Goal: Task Accomplishment & Management: Complete application form

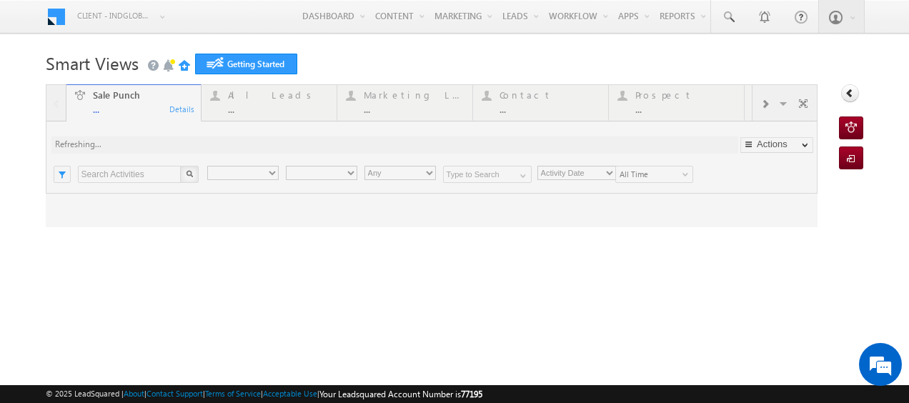
type input "Any Owner"
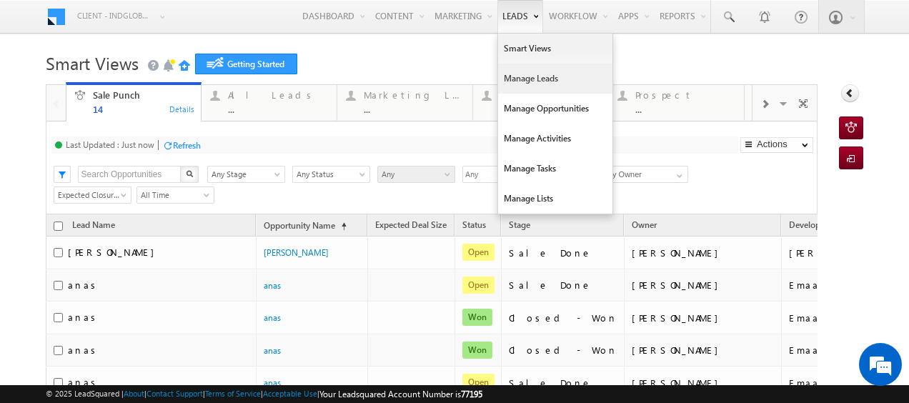
click at [510, 76] on link "Manage Leads" at bounding box center [555, 79] width 114 height 30
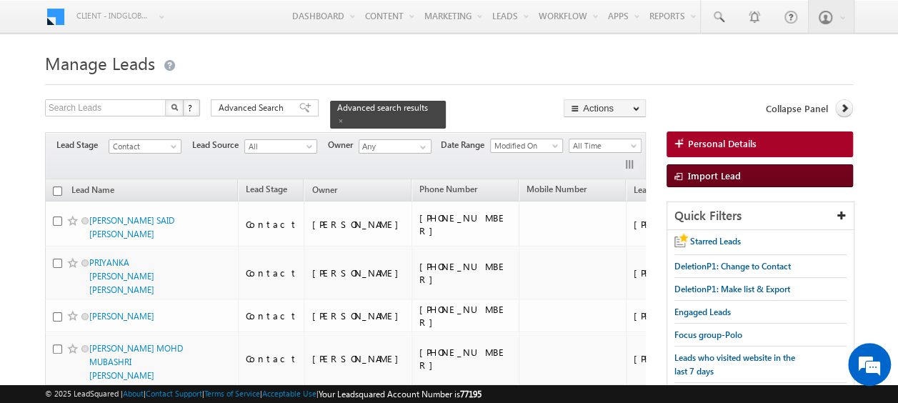
click at [684, 176] on span at bounding box center [681, 177] width 14 height 14
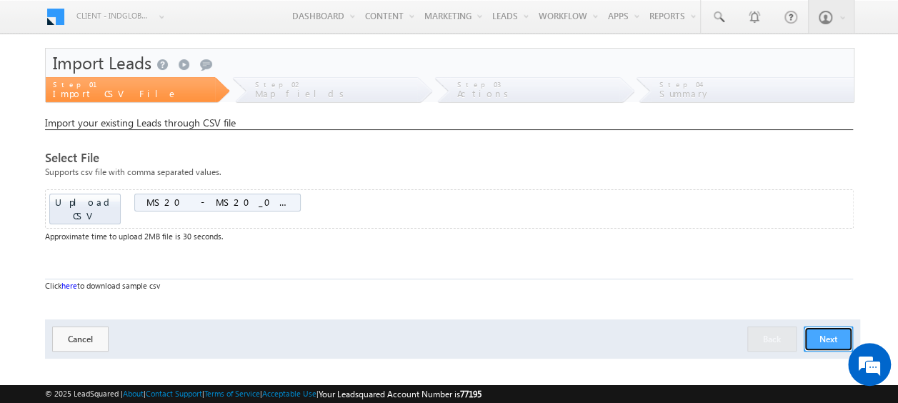
click at [824, 326] on button "Next" at bounding box center [828, 338] width 49 height 25
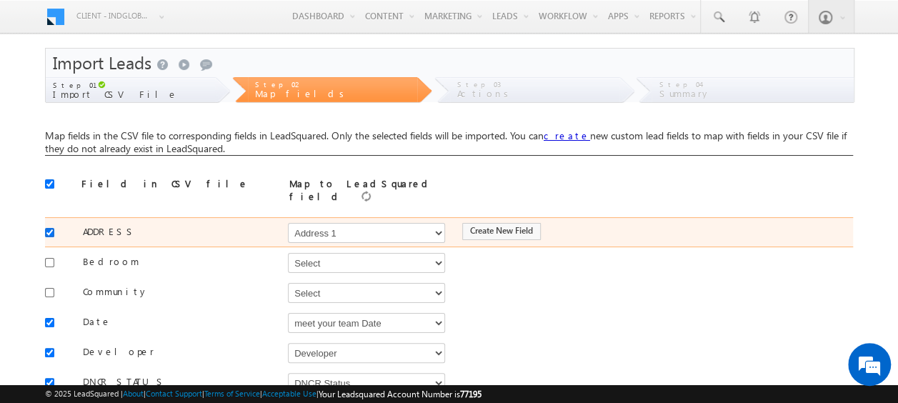
click at [51, 228] on input "checkbox" at bounding box center [49, 232] width 9 height 9
checkbox input "false"
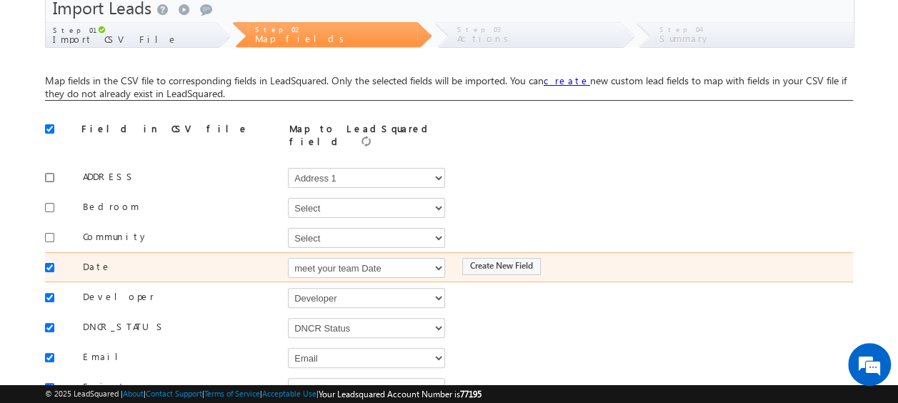
scroll to position [59, 0]
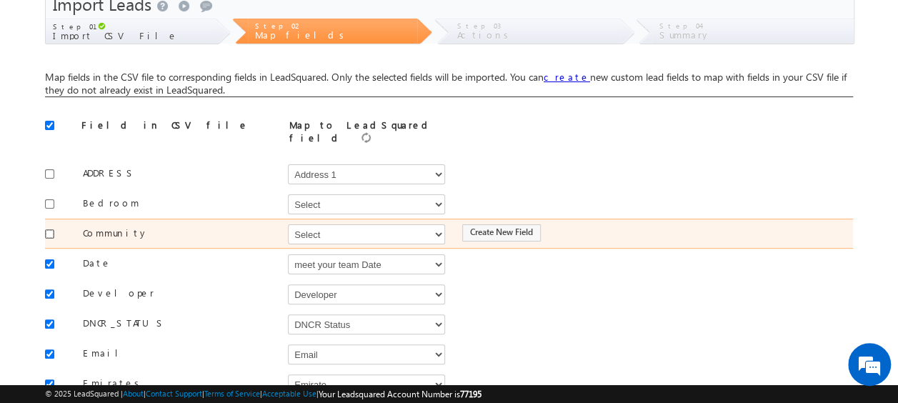
click at [47, 229] on input "checkbox" at bounding box center [49, 233] width 9 height 9
checkbox input "true"
click at [314, 231] on select "Select Select Address 1 Address 2 Budget Building Name Buyer Persona Called Cam…" at bounding box center [366, 234] width 157 height 20
select select "mx_Master_Project"
click at [288, 224] on select "Select Select Address 1 Address 2 Budget Building Name Buyer Persona Called Cam…" at bounding box center [366, 234] width 157 height 20
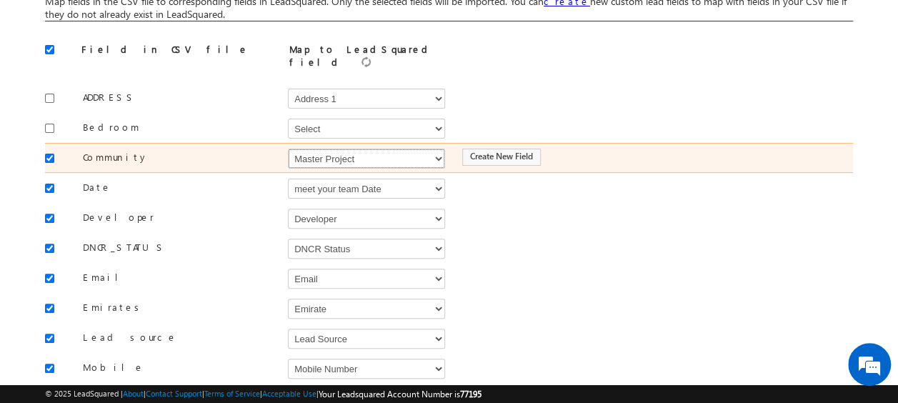
scroll to position [136, 0]
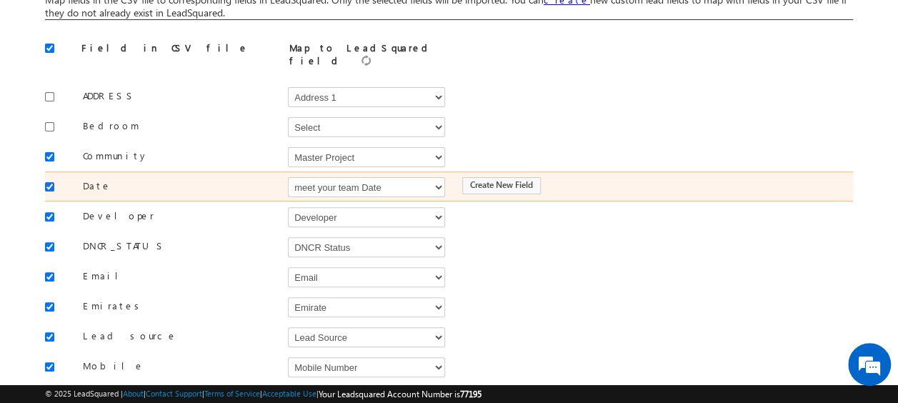
click at [47, 182] on input "checkbox" at bounding box center [49, 186] width 9 height 9
checkbox input "false"
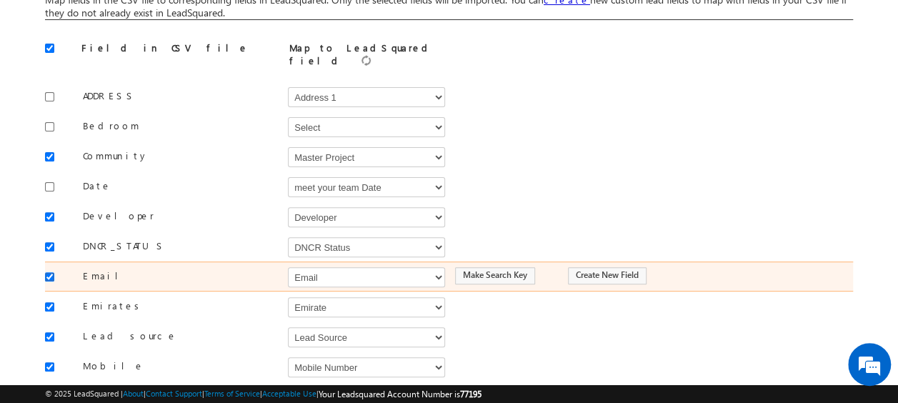
click at [49, 272] on input "checkbox" at bounding box center [49, 276] width 9 height 9
checkbox input "false"
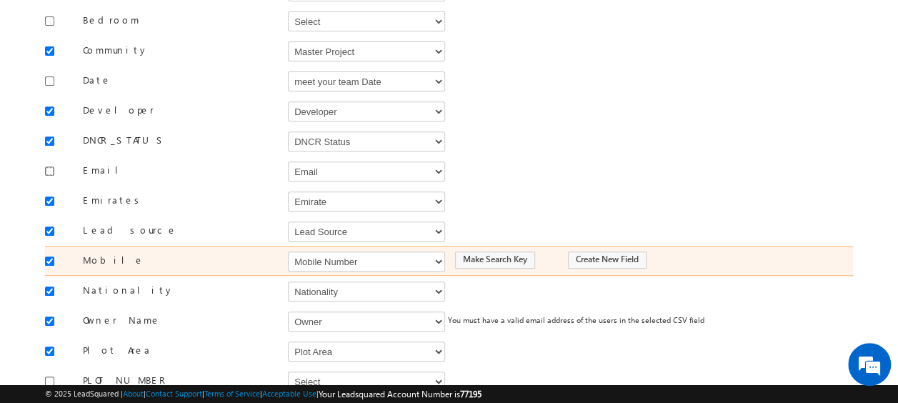
scroll to position [244, 0]
click at [311, 251] on select "Select Select Address 1 Address 2 Budget Building Name Buyer Persona Called Cam…" at bounding box center [366, 259] width 157 height 20
select select "Phone"
click at [288, 249] on select "Select Select Address 1 Address 2 Budget Building Name Buyer Persona Called Cam…" at bounding box center [366, 259] width 157 height 20
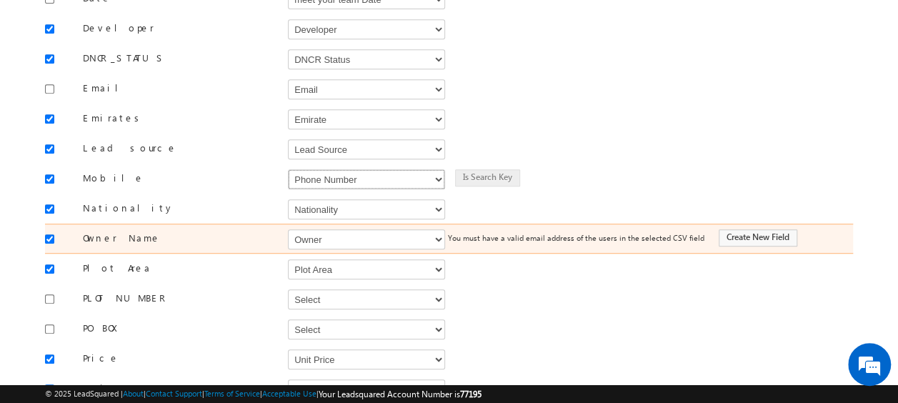
scroll to position [326, 0]
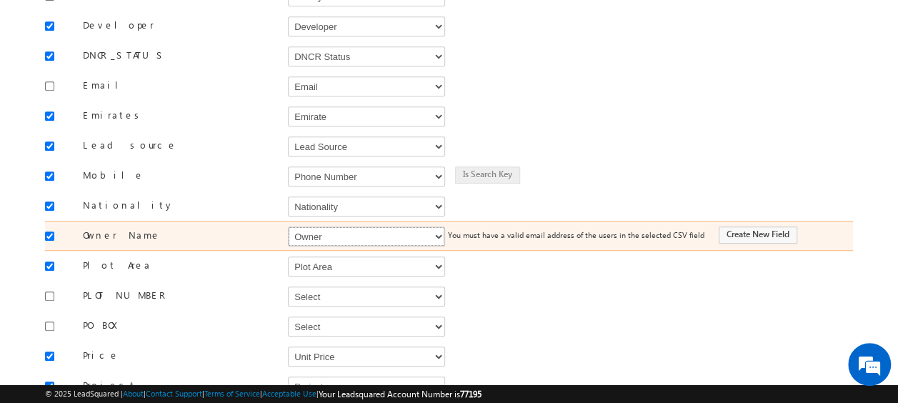
click at [324, 229] on select "Select Select Address 1 Address 2 Budget Building Name Buyer Persona Called Cam…" at bounding box center [366, 236] width 157 height 20
select select "FirstName"
click at [288, 226] on select "Select Select Address 1 Address 2 Budget Building Name Buyer Persona Called Cam…" at bounding box center [366, 236] width 157 height 20
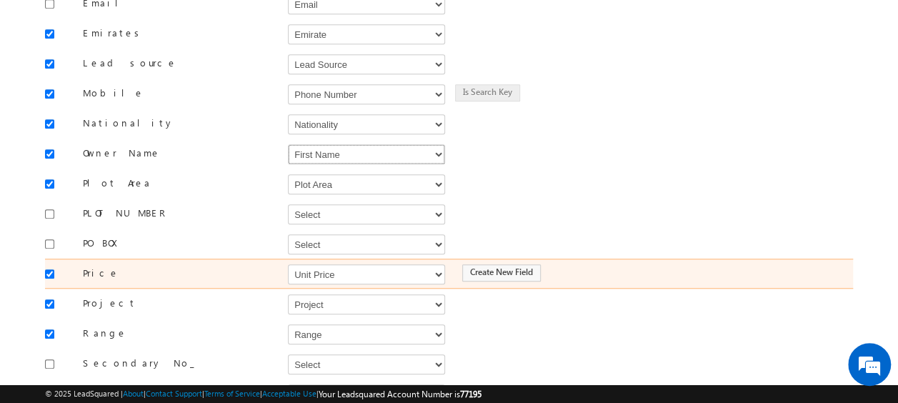
scroll to position [409, 0]
click at [317, 264] on select "Select Select Address 1 Address 2 Budget Building Name Buyer Persona Called Cam…" at bounding box center [366, 274] width 157 height 20
select select "mx_Unit_Number"
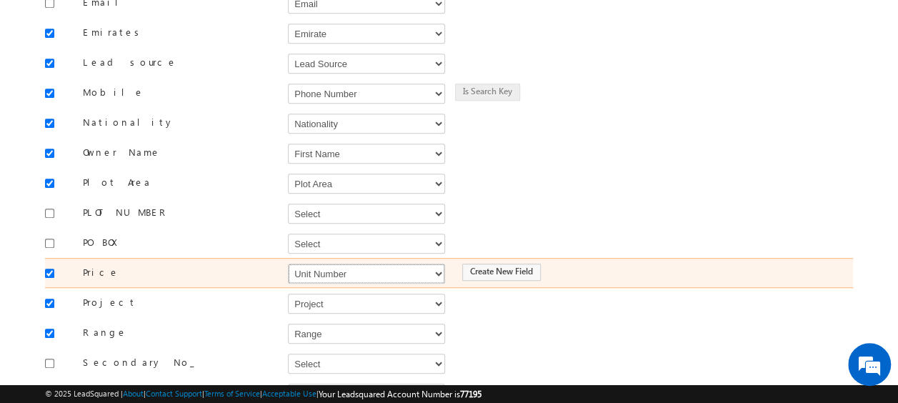
click at [288, 264] on select "Select Select Address 1 Address 2 Budget Building Name Buyer Persona Called Cam…" at bounding box center [366, 274] width 157 height 20
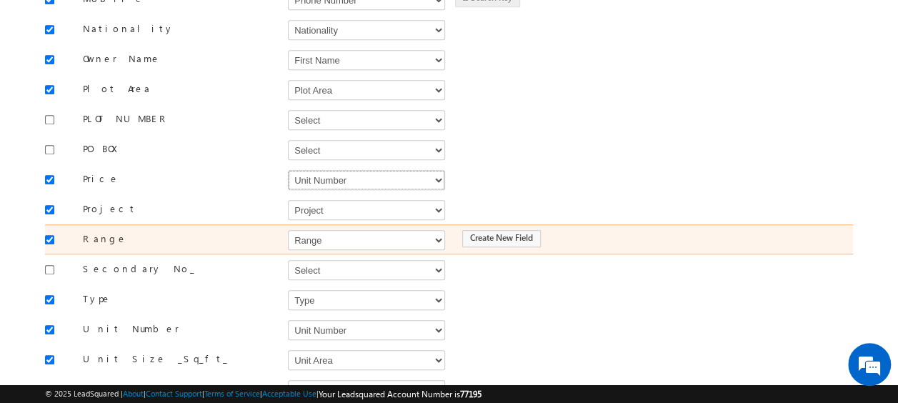
scroll to position [516, 0]
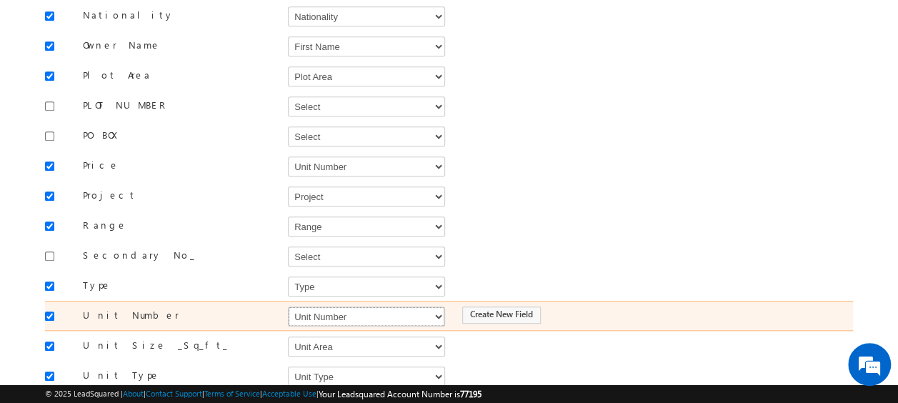
click at [344, 306] on select "Select Select Address 1 Address 2 Budget Building Name Buyer Persona Called Cam…" at bounding box center [366, 316] width 157 height 20
click at [320, 306] on select "Select Select Address 1 Address 2 Budget Building Name Buyer Persona Called Cam…" at bounding box center [366, 316] width 157 height 20
click at [316, 306] on select "Select Select Address 1 Address 2 Budget Building Name Buyer Persona Called Cam…" at bounding box center [366, 316] width 157 height 20
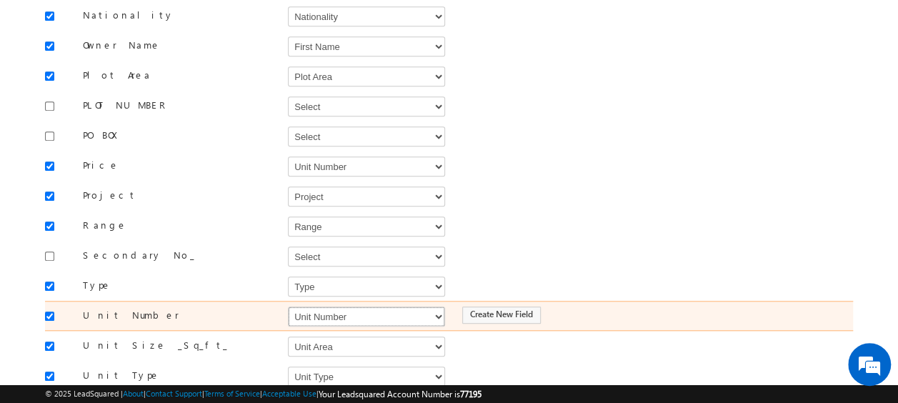
click at [316, 306] on select "Select Select Address 1 Address 2 Budget Building Name Buyer Persona Called Cam…" at bounding box center [366, 316] width 157 height 20
select select "mx_Unit_No"
click at [288, 306] on select "Select Select Address 1 Address 2 Budget Building Name Buyer Persona Called Cam…" at bounding box center [366, 316] width 157 height 20
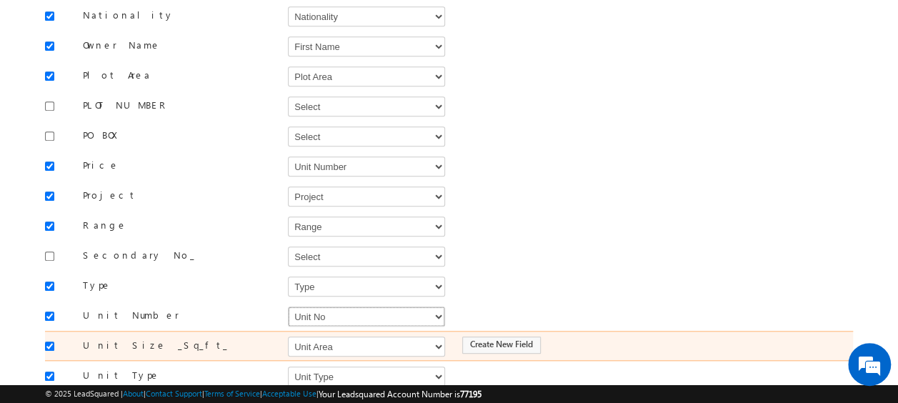
scroll to position [597, 0]
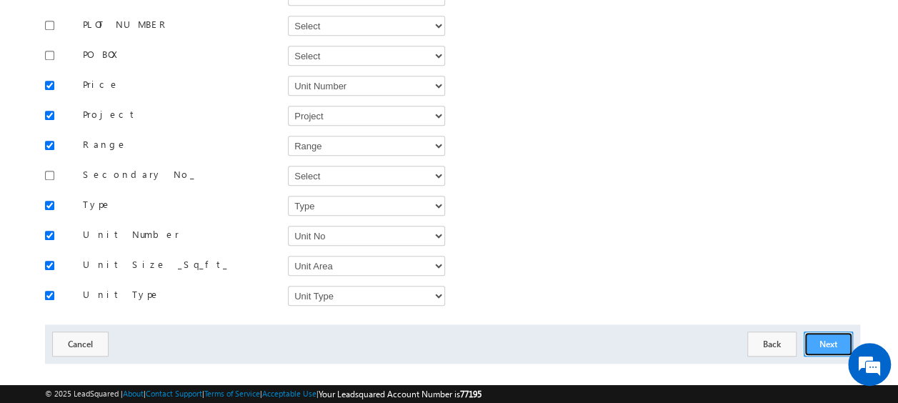
click at [823, 331] on button "Next" at bounding box center [828, 343] width 49 height 25
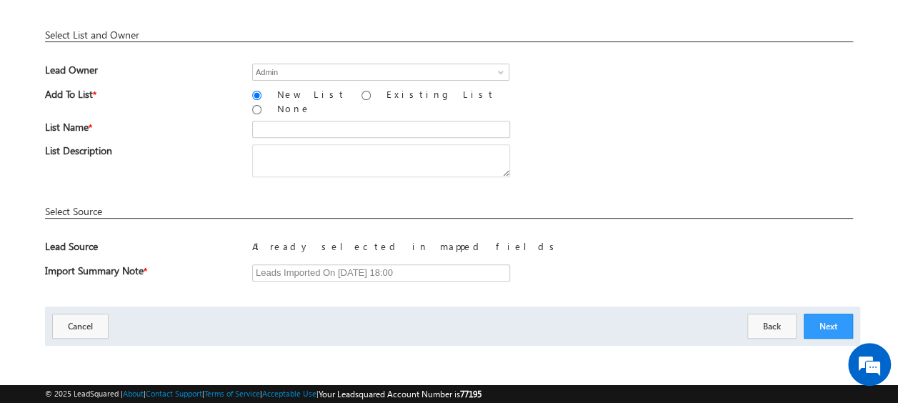
scroll to position [210, 0]
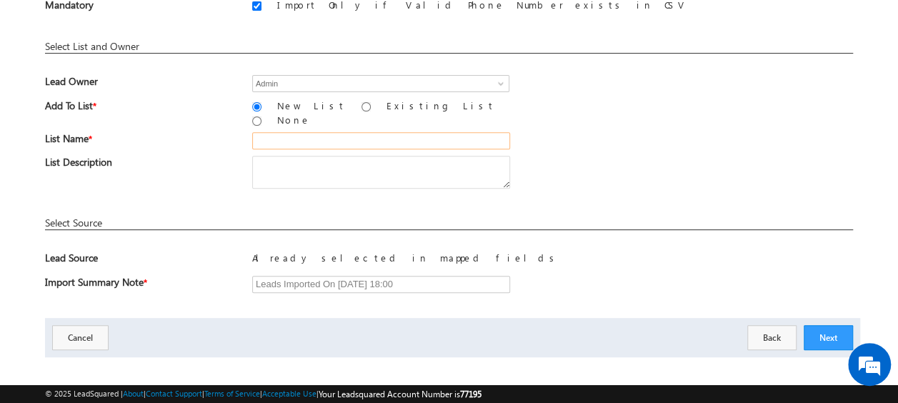
click at [267, 134] on input "text" at bounding box center [381, 140] width 258 height 17
drag, startPoint x: 293, startPoint y: 131, endPoint x: 243, endPoint y: 129, distance: 50.1
click at [243, 132] on div "List Name * v" at bounding box center [449, 144] width 808 height 24
paste input "MS20_01"
type input "MS20_01"
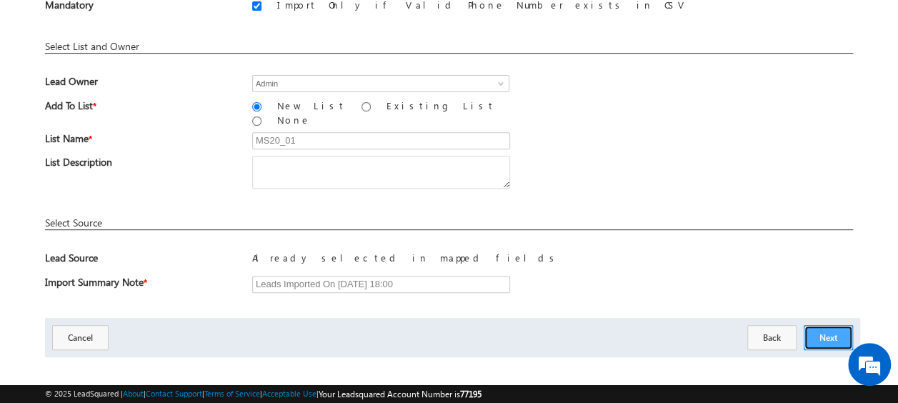
click at [839, 325] on button "Next" at bounding box center [828, 337] width 49 height 25
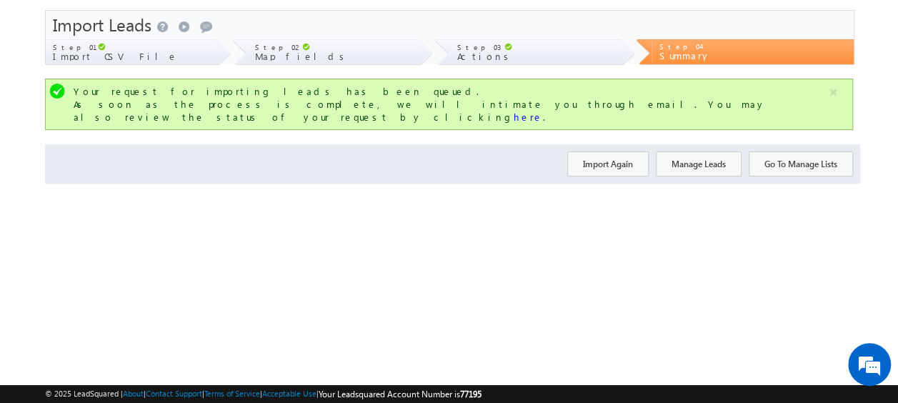
scroll to position [0, 0]
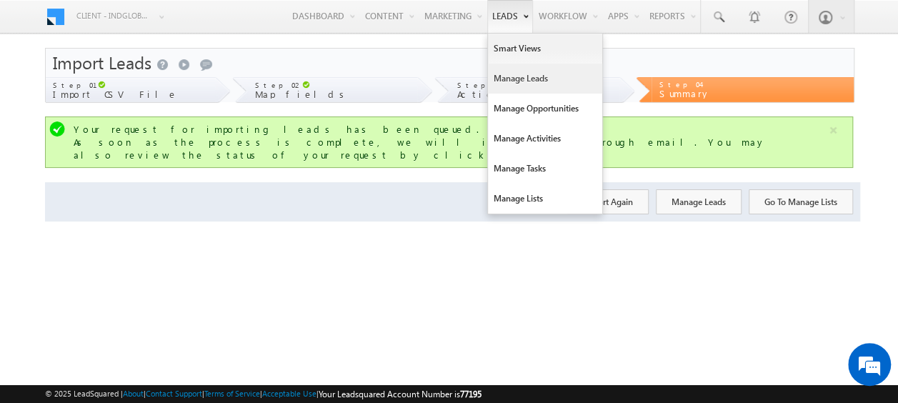
click at [511, 84] on link "Manage Leads" at bounding box center [545, 79] width 114 height 30
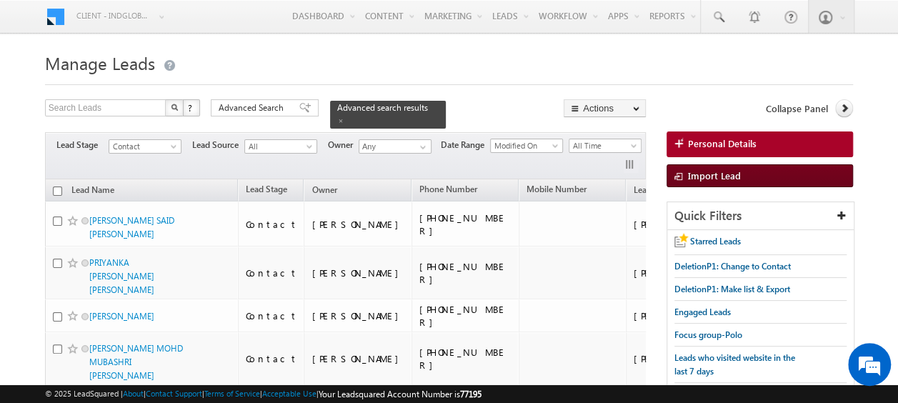
click at [701, 170] on span "Import Lead" at bounding box center [714, 175] width 53 height 12
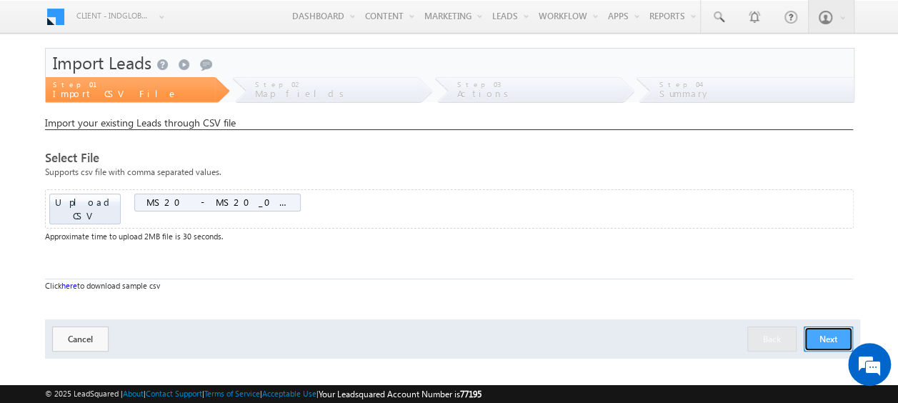
click at [826, 326] on button "Next" at bounding box center [828, 338] width 49 height 25
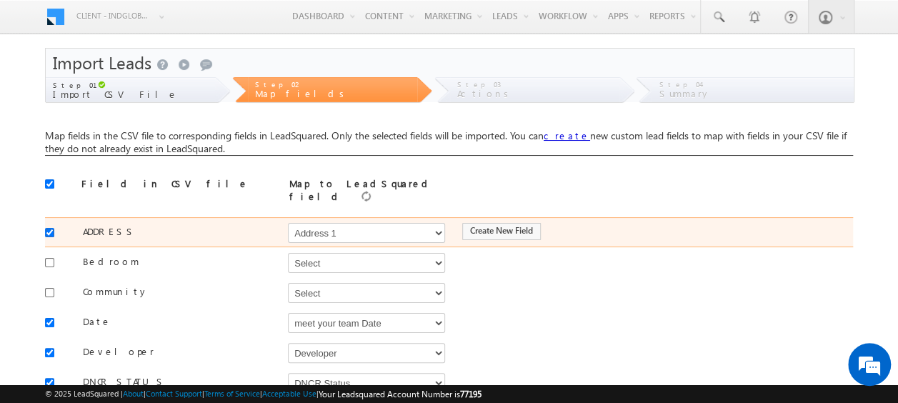
click at [50, 229] on input "checkbox" at bounding box center [49, 232] width 9 height 9
checkbox input "false"
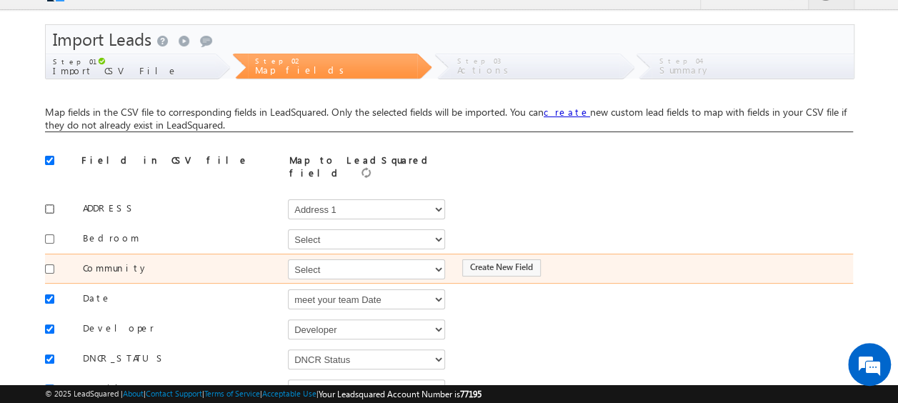
scroll to position [25, 0]
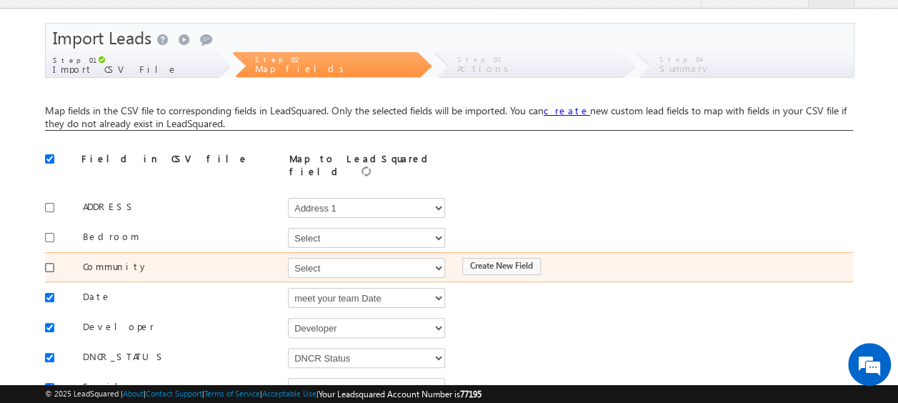
click at [51, 263] on input "checkbox" at bounding box center [49, 267] width 9 height 9
checkbox input "true"
click at [333, 264] on select "Select Select Address 1 Address 2 Budget Building Name Buyer Persona Called Cam…" at bounding box center [366, 268] width 157 height 20
select select "mx_Master_Project"
click at [288, 258] on select "Select Select Address 1 Address 2 Budget Building Name Buyer Persona Called Cam…" at bounding box center [366, 268] width 157 height 20
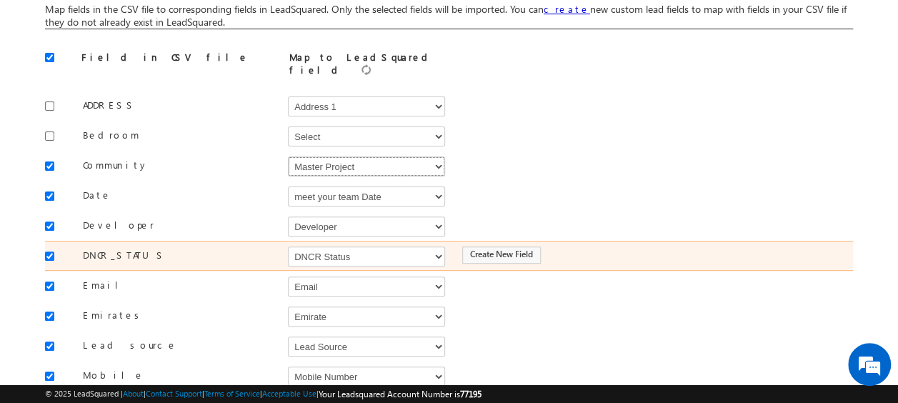
scroll to position [128, 0]
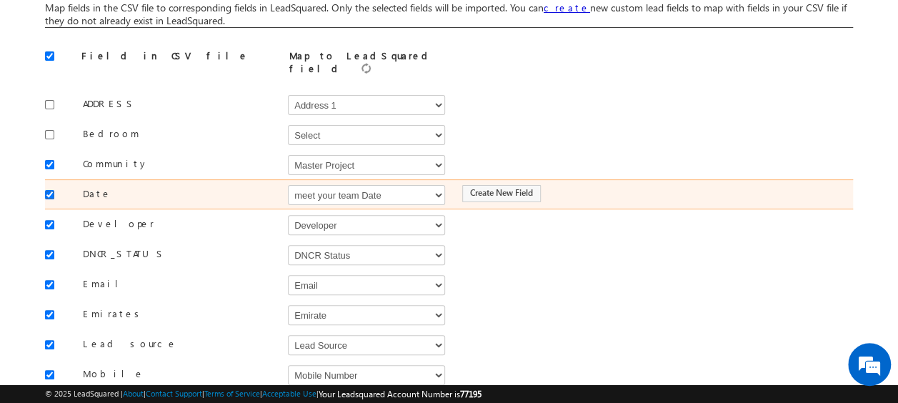
click at [49, 190] on input "checkbox" at bounding box center [49, 194] width 9 height 9
checkbox input "false"
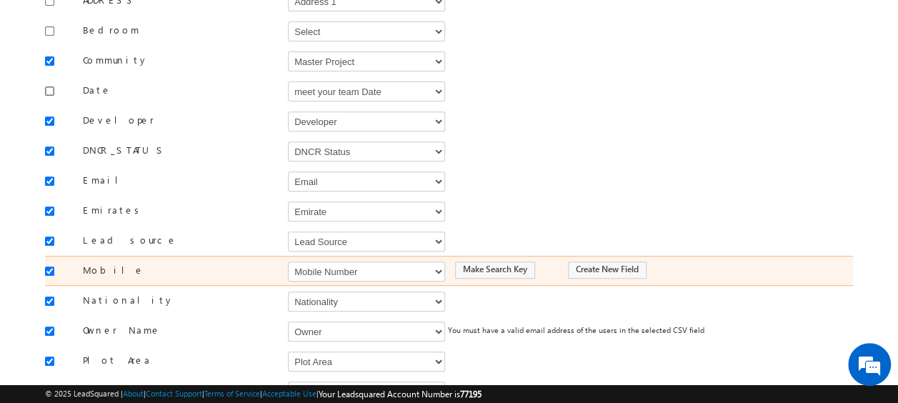
scroll to position [234, 0]
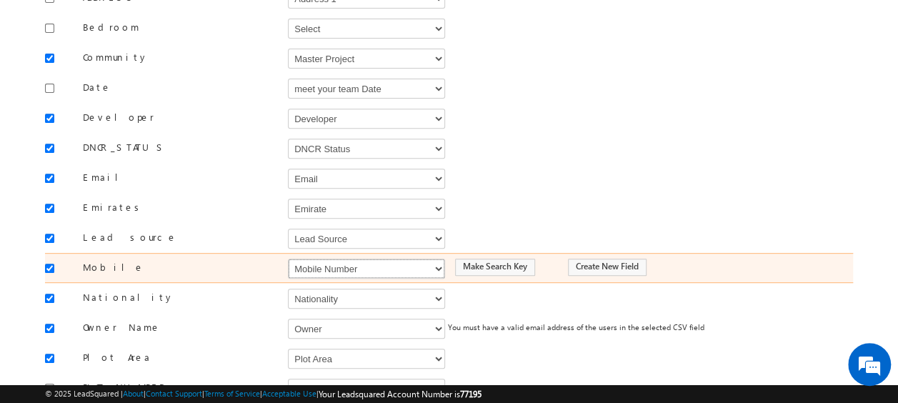
click at [360, 263] on select "Select Select Address 1 Address 2 Budget Building Name Buyer Persona Called Cam…" at bounding box center [366, 269] width 157 height 20
select select "Phone"
click at [288, 259] on select "Select Select Address 1 Address 2 Budget Building Name Buyer Persona Called Cam…" at bounding box center [366, 269] width 157 height 20
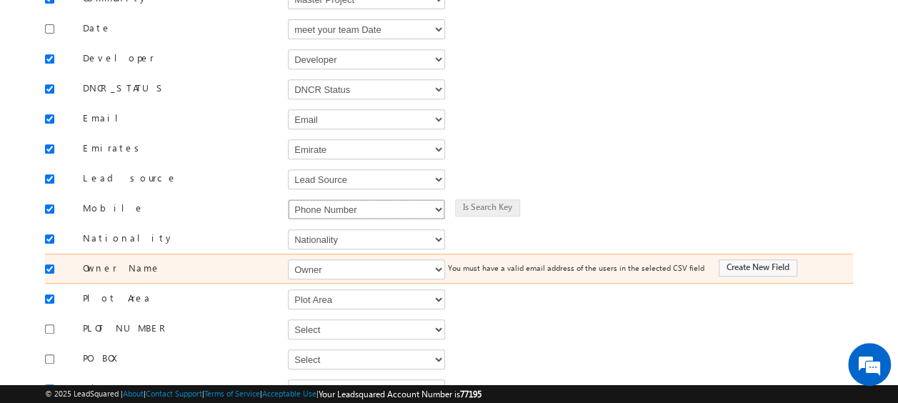
scroll to position [294, 0]
click at [347, 259] on select "Select Select Address 1 Address 2 Budget Building Name Buyer Persona Called Cam…" at bounding box center [366, 269] width 157 height 20
select select "FirstName"
click at [288, 259] on select "Select Select Address 1 Address 2 Budget Building Name Buyer Persona Called Cam…" at bounding box center [366, 269] width 157 height 20
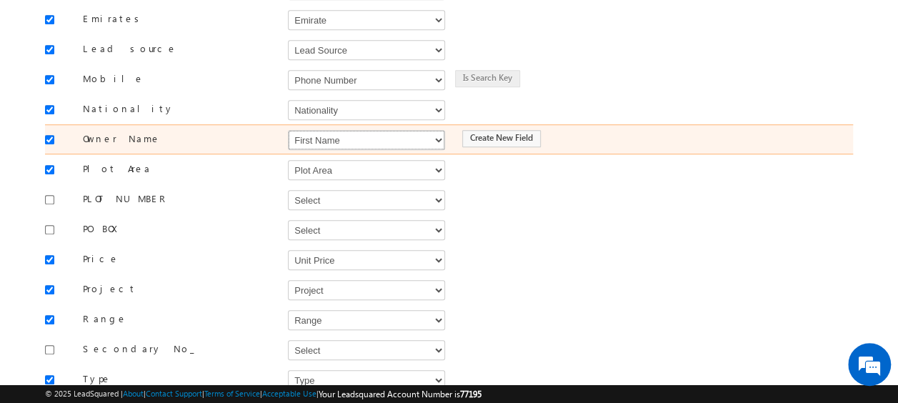
scroll to position [424, 0]
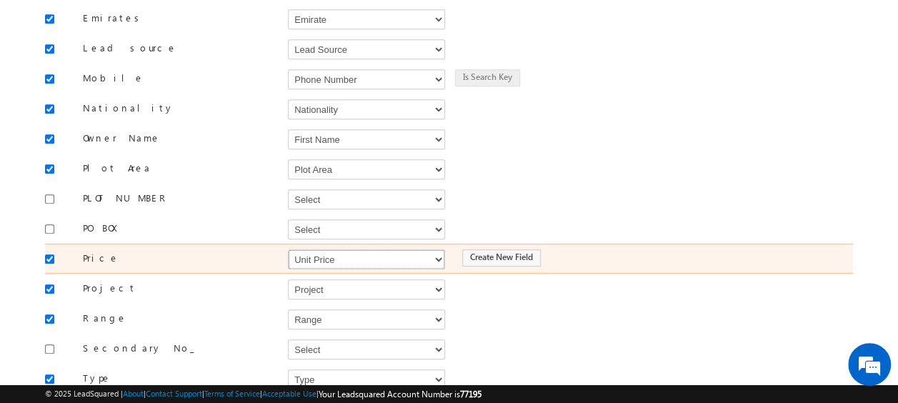
click at [341, 249] on select "Select Select Address 1 Address 2 Budget Building Name Buyer Persona Called Cam…" at bounding box center [366, 259] width 157 height 20
select select "mx_Unit_Number"
click at [288, 249] on select "Select Select Address 1 Address 2 Budget Building Name Buyer Persona Called Cam…" at bounding box center [366, 259] width 157 height 20
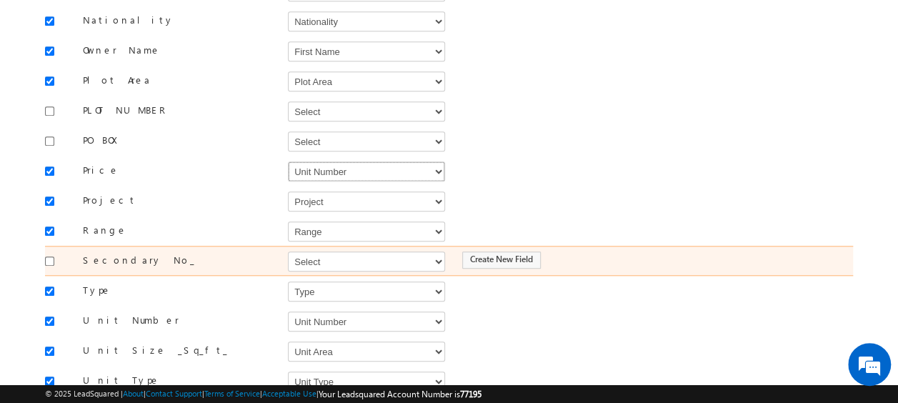
scroll to position [514, 0]
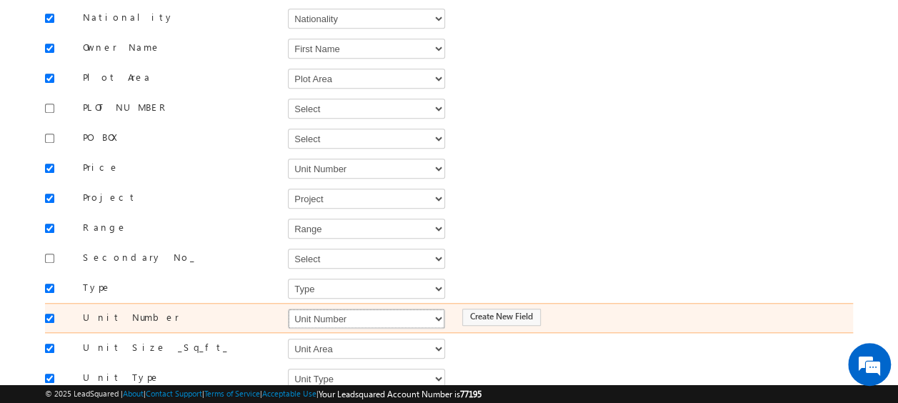
click at [324, 309] on select "Select Select Address 1 Address 2 Budget Building Name Buyer Persona Called Cam…" at bounding box center [366, 319] width 157 height 20
select select "mx_Unit_No"
click at [288, 309] on select "Select Select Address 1 Address 2 Budget Building Name Buyer Persona Called Cam…" at bounding box center [366, 319] width 157 height 20
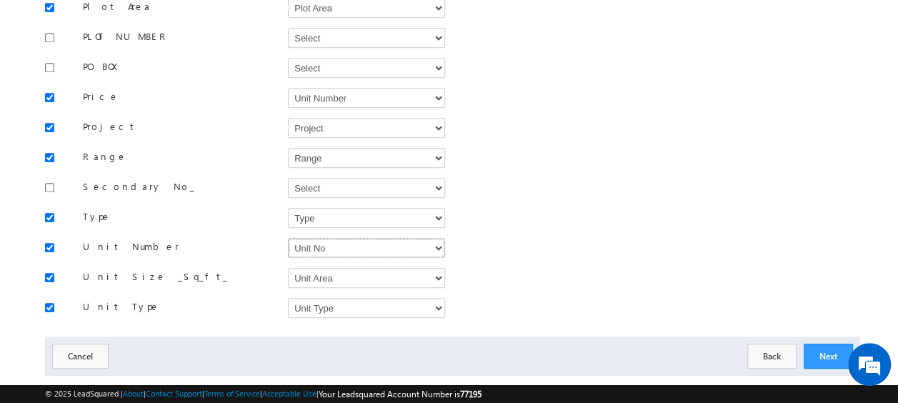
scroll to position [586, 0]
click at [824, 343] on button "Next" at bounding box center [828, 355] width 49 height 25
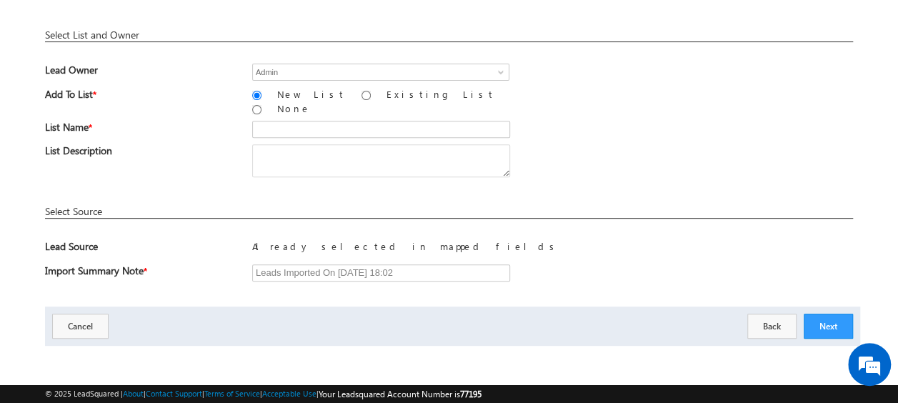
scroll to position [210, 0]
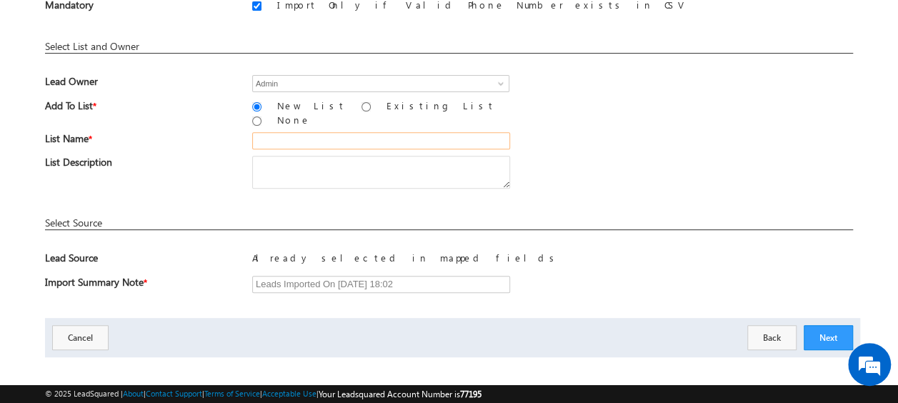
click at [287, 136] on input "text" at bounding box center [381, 140] width 258 height 17
paste input "MS20_01"
type input "MS20_02"
click at [841, 325] on button "Next" at bounding box center [828, 337] width 49 height 25
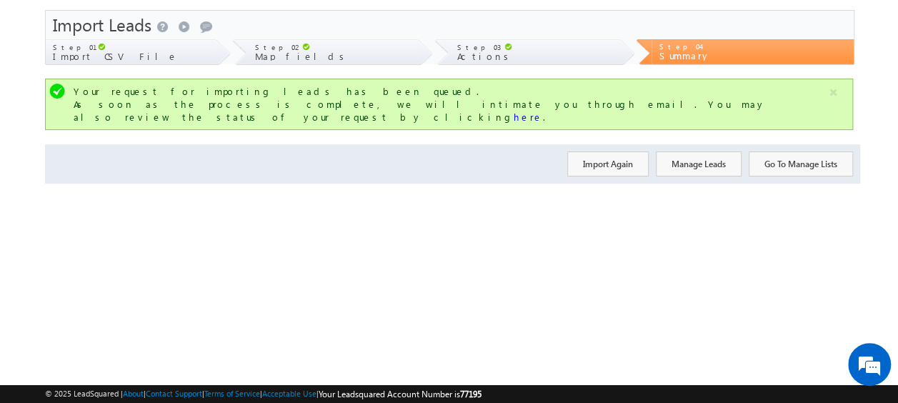
scroll to position [0, 0]
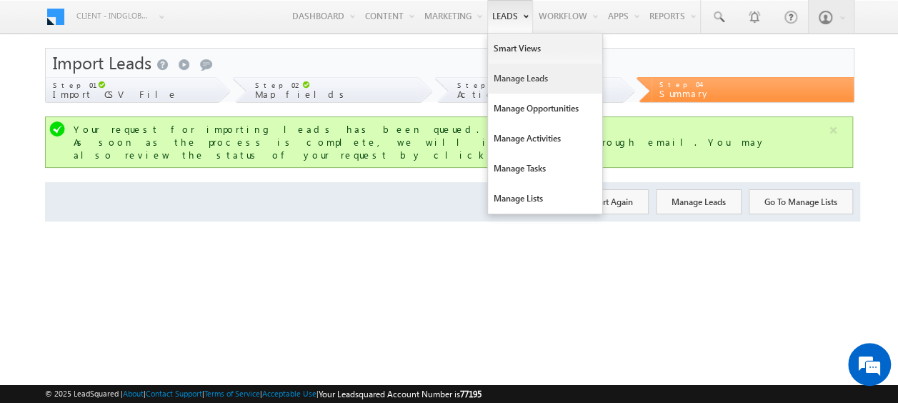
click at [510, 84] on link "Manage Leads" at bounding box center [545, 79] width 114 height 30
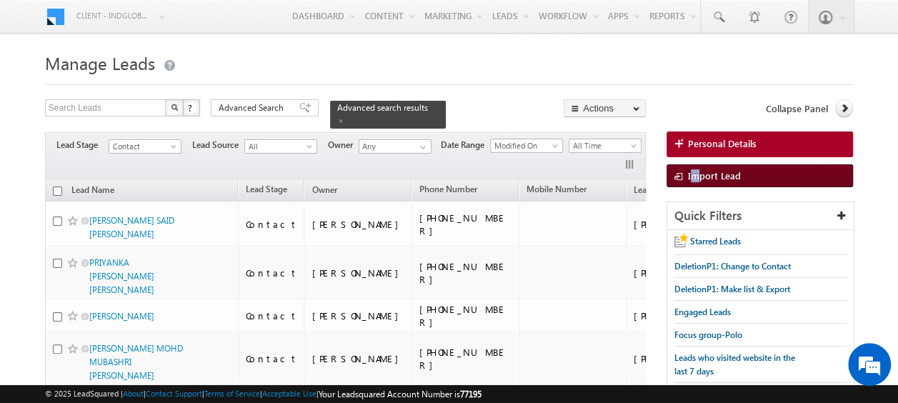
click at [694, 176] on span "Import Lead" at bounding box center [714, 175] width 53 height 12
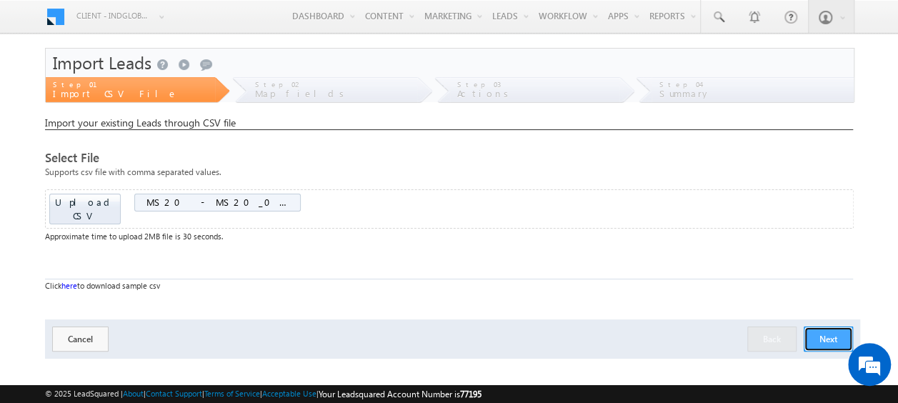
click at [839, 326] on button "Next" at bounding box center [828, 338] width 49 height 25
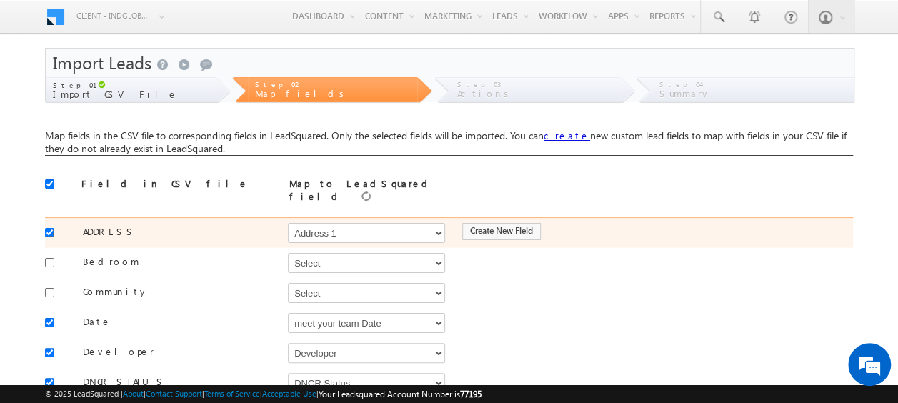
click at [49, 228] on input "checkbox" at bounding box center [49, 232] width 9 height 9
checkbox input "false"
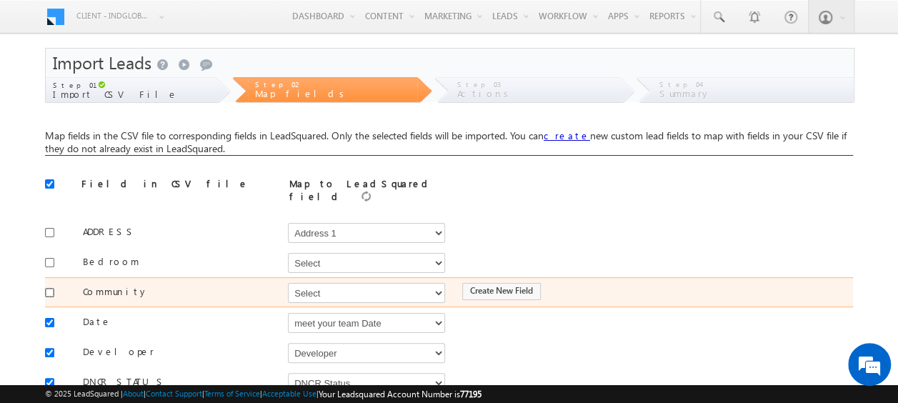
click at [51, 288] on input "checkbox" at bounding box center [49, 292] width 9 height 9
checkbox input "true"
click at [316, 283] on select "Select Select Address 1 Address 2 Budget Building Name Buyer Persona Called Cam…" at bounding box center [366, 293] width 157 height 20
select select "mx_Master_Project"
click at [288, 283] on select "Select Select Address 1 Address 2 Budget Building Name Buyer Persona Called Cam…" at bounding box center [366, 293] width 157 height 20
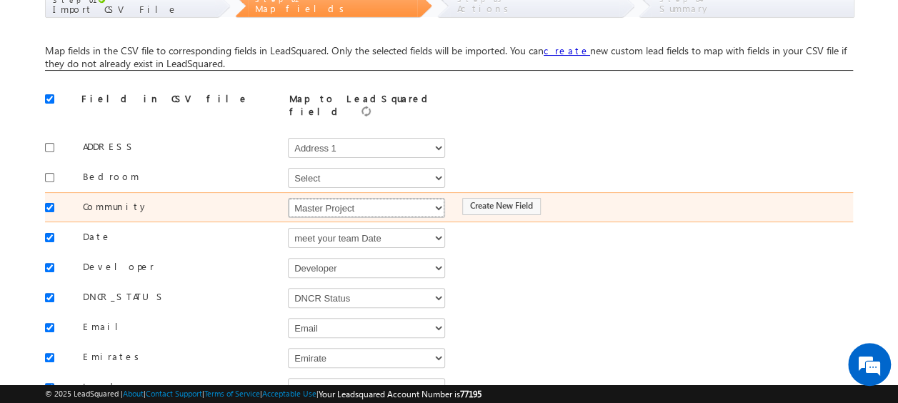
scroll to position [86, 0]
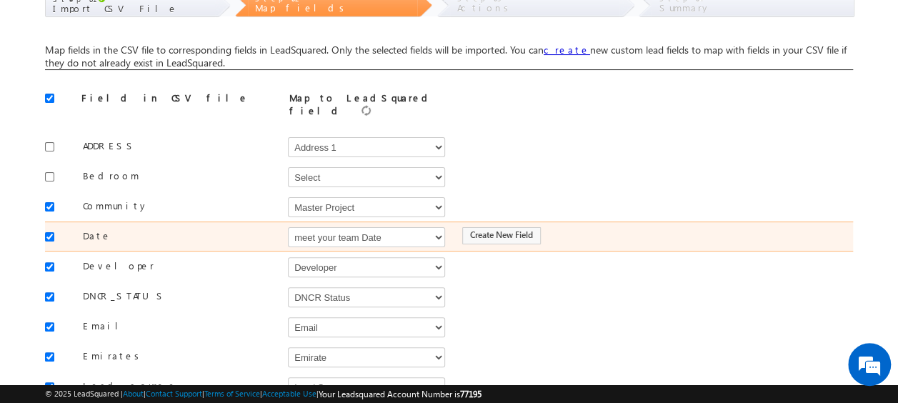
click at [44, 224] on body "Menu Client - indglobal2 (77195) X (My Organization) - indglobal (48060) Client…" at bounding box center [449, 405] width 898 height 982
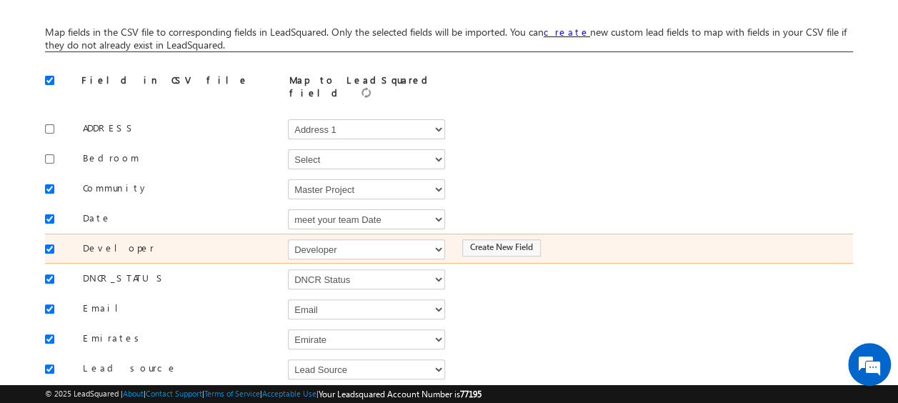
scroll to position [116, 0]
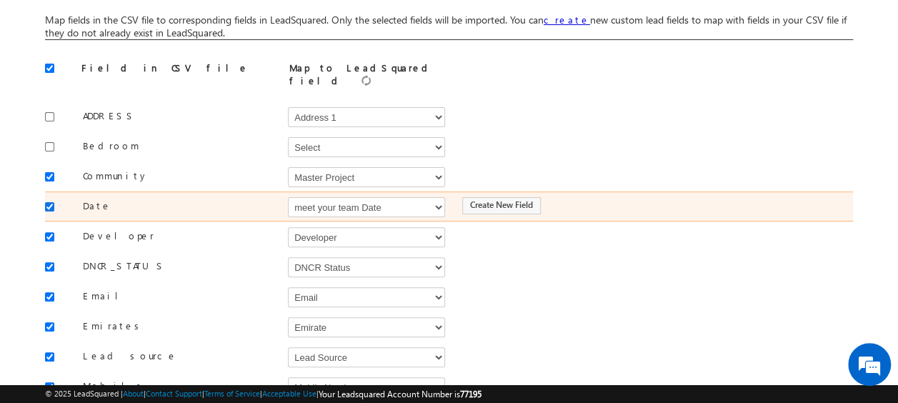
click at [51, 202] on input "checkbox" at bounding box center [49, 206] width 9 height 9
checkbox input "false"
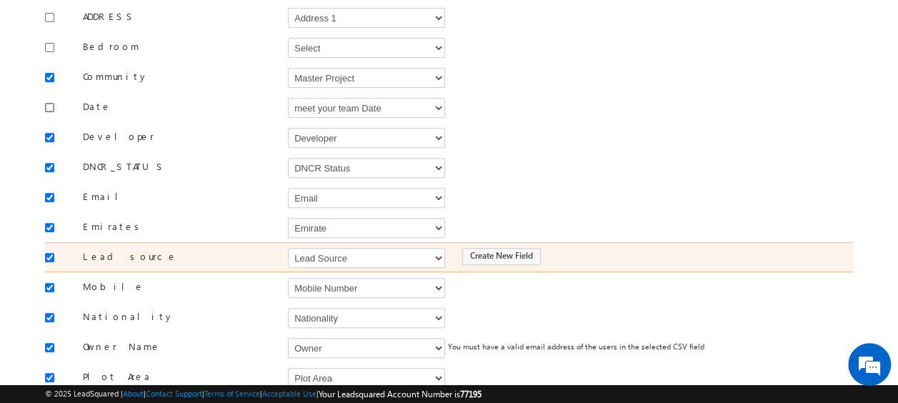
scroll to position [216, 0]
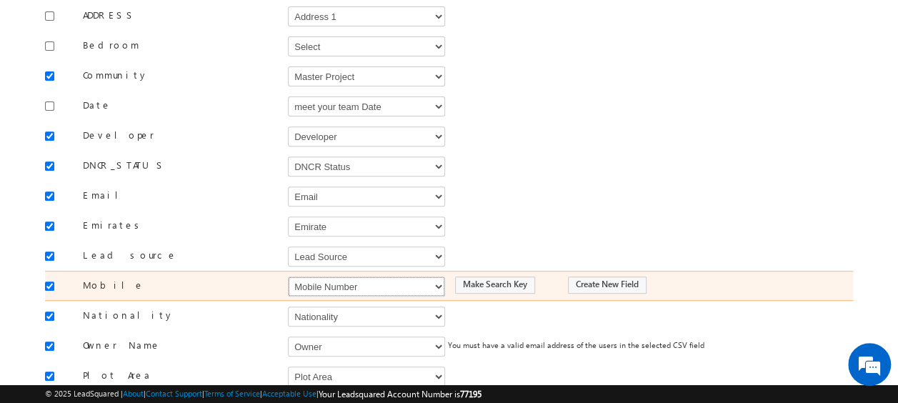
click at [304, 278] on select "Select Select Address 1 Address 2 Budget Building Name Buyer Persona Called Cam…" at bounding box center [366, 286] width 157 height 20
select select "Phone"
click at [288, 276] on select "Select Select Address 1 Address 2 Budget Building Name Buyer Persona Called Cam…" at bounding box center [366, 286] width 157 height 20
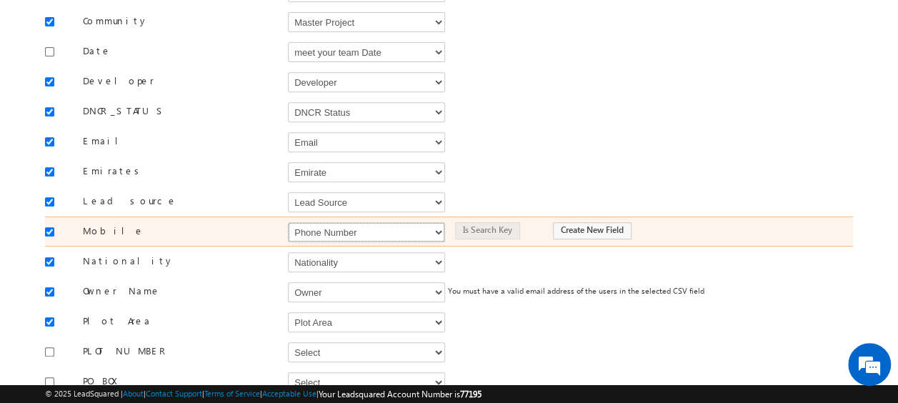
scroll to position [280, 0]
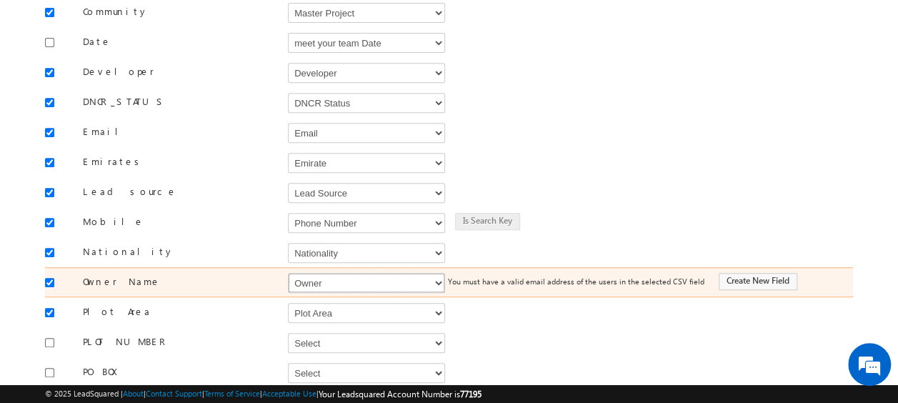
click at [341, 278] on select "Select Select Address 1 Address 2 Budget Building Name Buyer Persona Called Cam…" at bounding box center [366, 283] width 157 height 20
select select "FirstName"
click at [288, 273] on select "Select Select Address 1 Address 2 Budget Building Name Buyer Persona Called Cam…" at bounding box center [366, 283] width 157 height 20
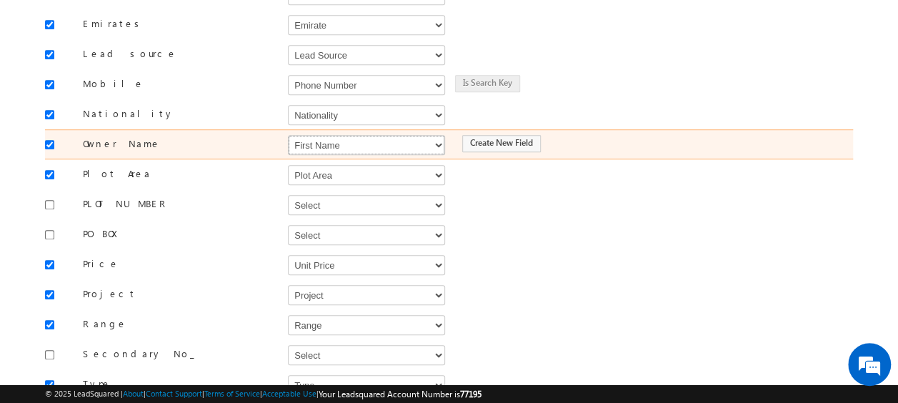
scroll to position [419, 0]
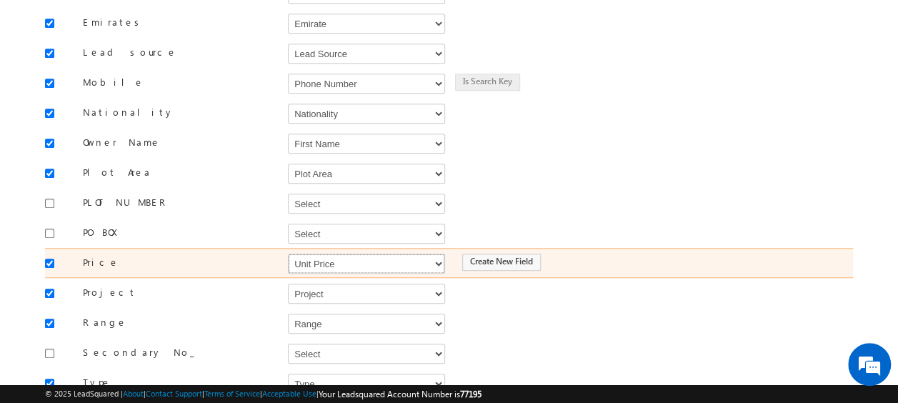
click at [331, 254] on select "Select Select Address 1 Address 2 Budget Building Name Buyer Persona Called Cam…" at bounding box center [366, 264] width 157 height 20
select select "mx_Unit_Number"
click at [288, 254] on select "Select Select Address 1 Address 2 Budget Building Name Buyer Persona Called Cam…" at bounding box center [366, 264] width 157 height 20
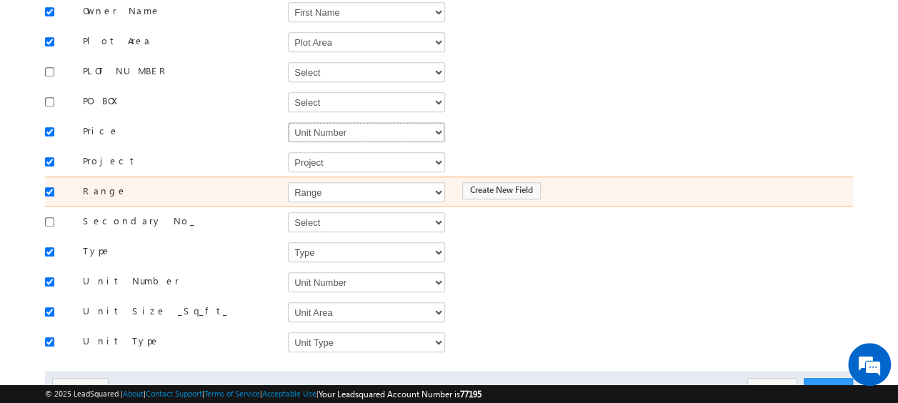
scroll to position [554, 0]
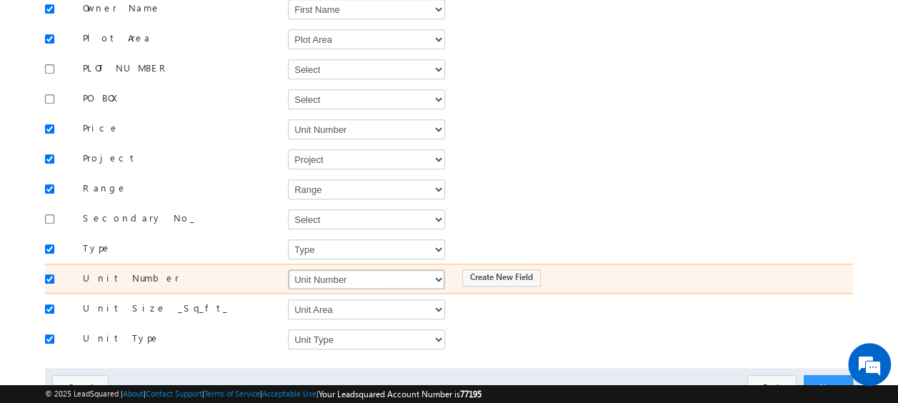
click at [329, 269] on select "Select Select Address 1 Address 2 Budget Building Name Buyer Persona Called Cam…" at bounding box center [366, 279] width 157 height 20
select select "mx_Unit_No"
click at [288, 269] on select "Select Select Address 1 Address 2 Budget Building Name Buyer Persona Called Cam…" at bounding box center [366, 279] width 157 height 20
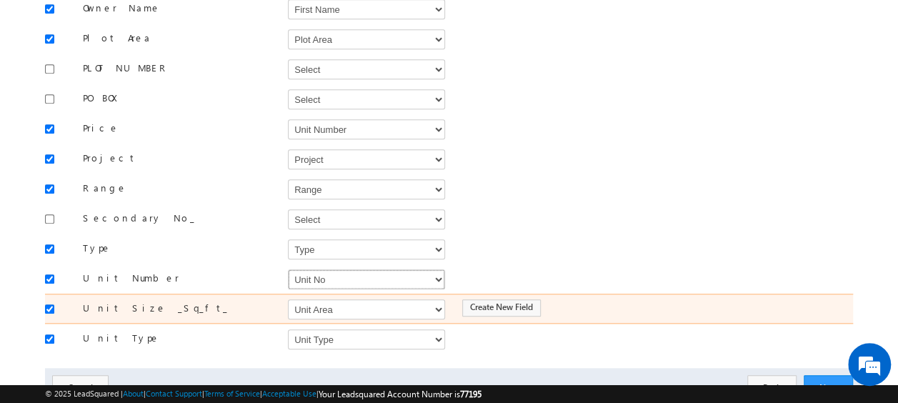
scroll to position [597, 0]
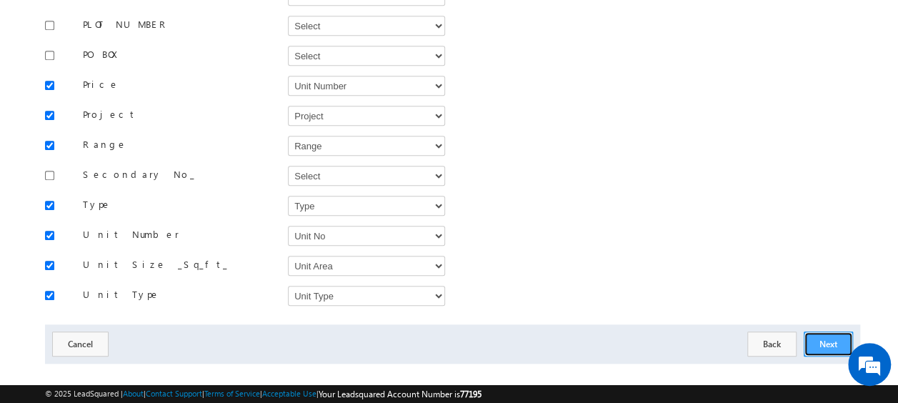
click at [821, 331] on button "Next" at bounding box center [828, 343] width 49 height 25
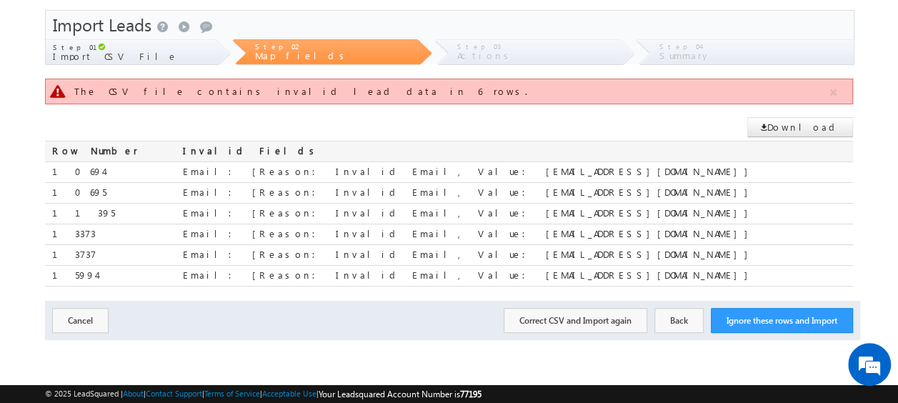
scroll to position [38, 0]
click at [675, 311] on button "Back" at bounding box center [678, 320] width 49 height 25
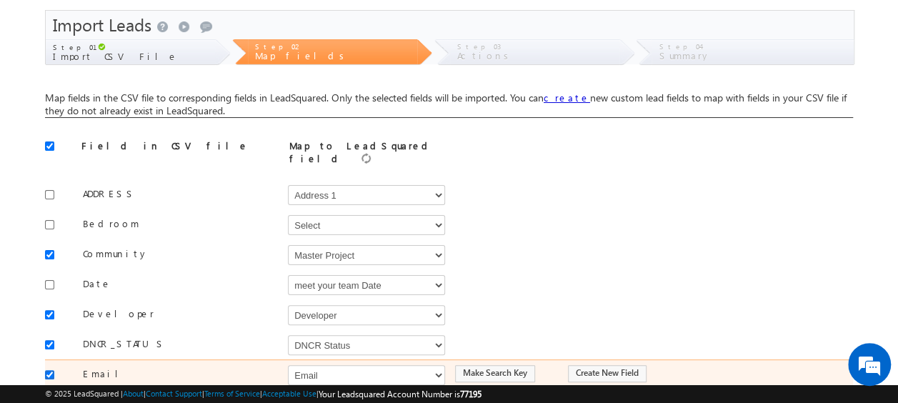
click at [50, 370] on input "checkbox" at bounding box center [49, 374] width 9 height 9
checkbox input "false"
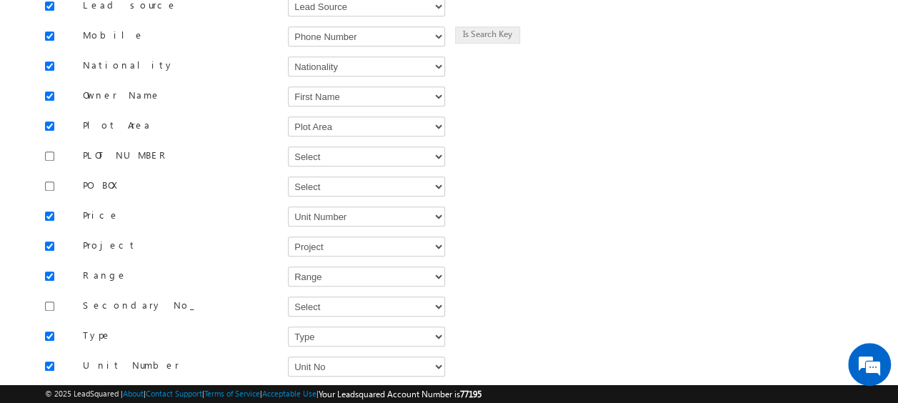
scroll to position [597, 0]
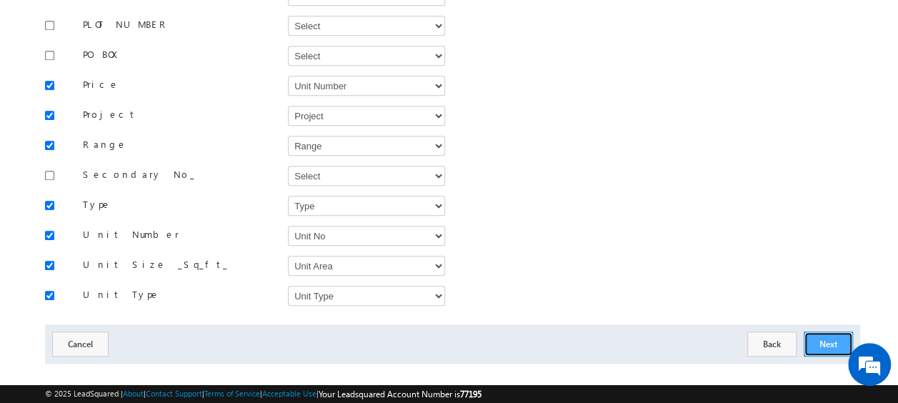
click at [826, 331] on button "Next" at bounding box center [828, 343] width 49 height 25
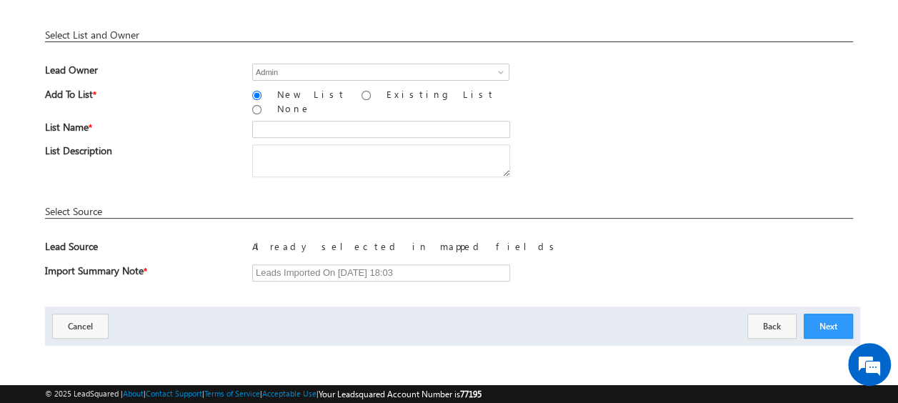
scroll to position [210, 0]
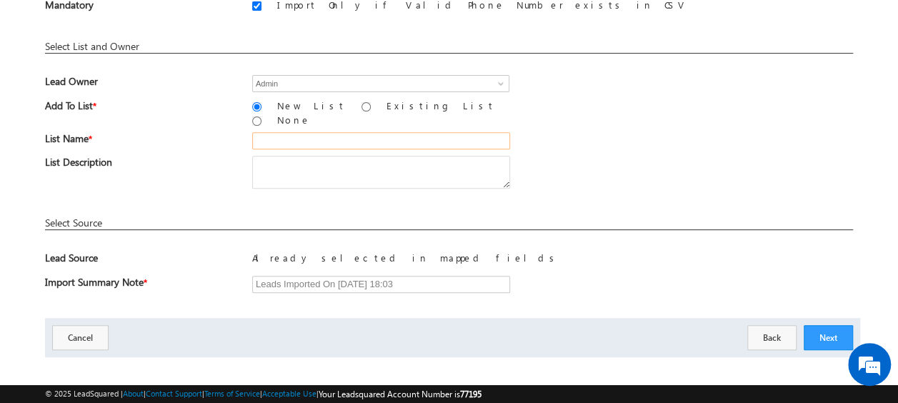
click at [265, 132] on input "text" at bounding box center [381, 140] width 258 height 17
paste input "MS20_01"
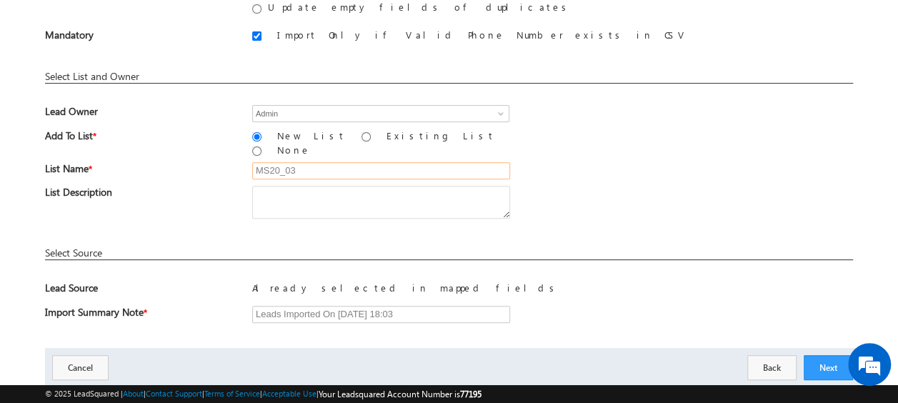
scroll to position [184, 0]
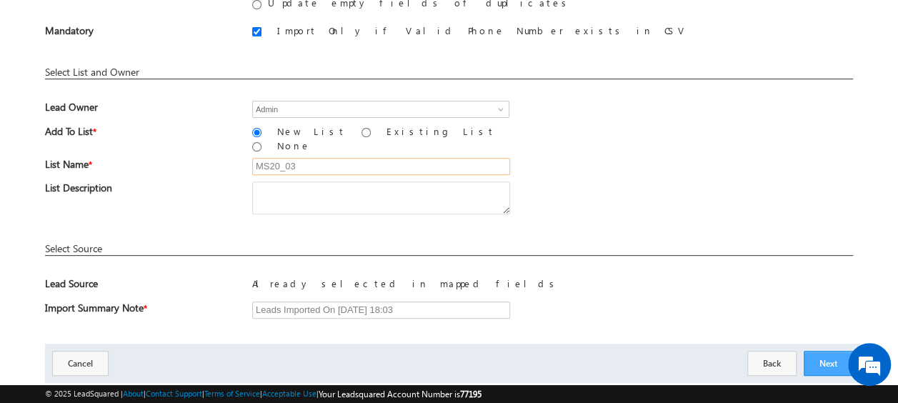
type input "MS20_03"
click at [824, 351] on button "Next" at bounding box center [828, 363] width 49 height 25
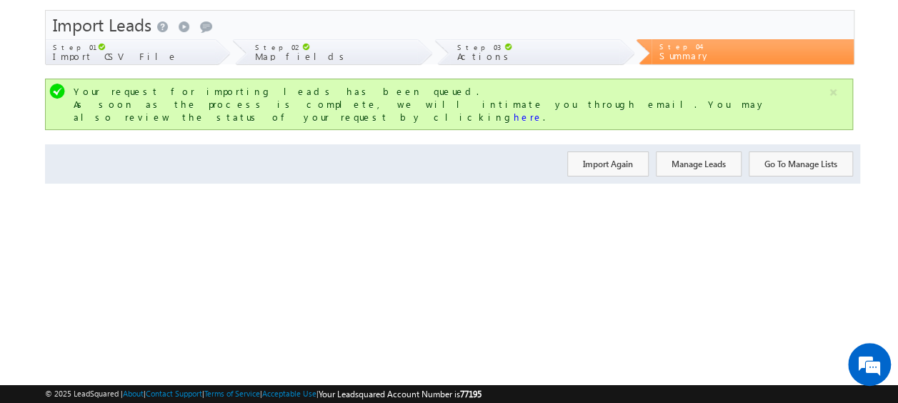
scroll to position [38, 0]
